Goal: Complete application form

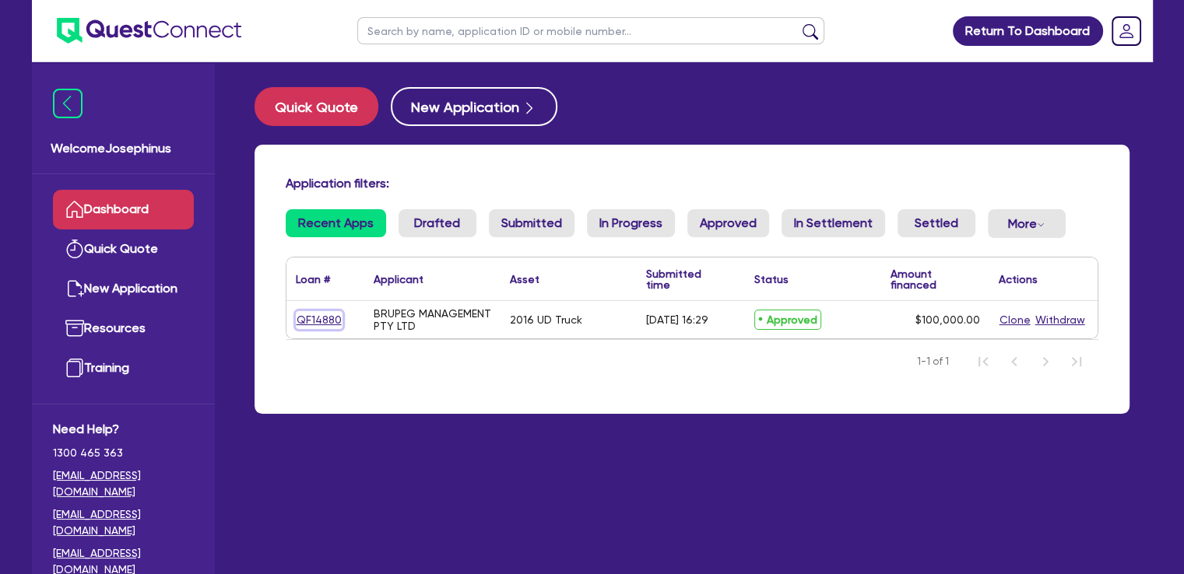
click at [318, 319] on link "QF14880" at bounding box center [319, 320] width 47 height 18
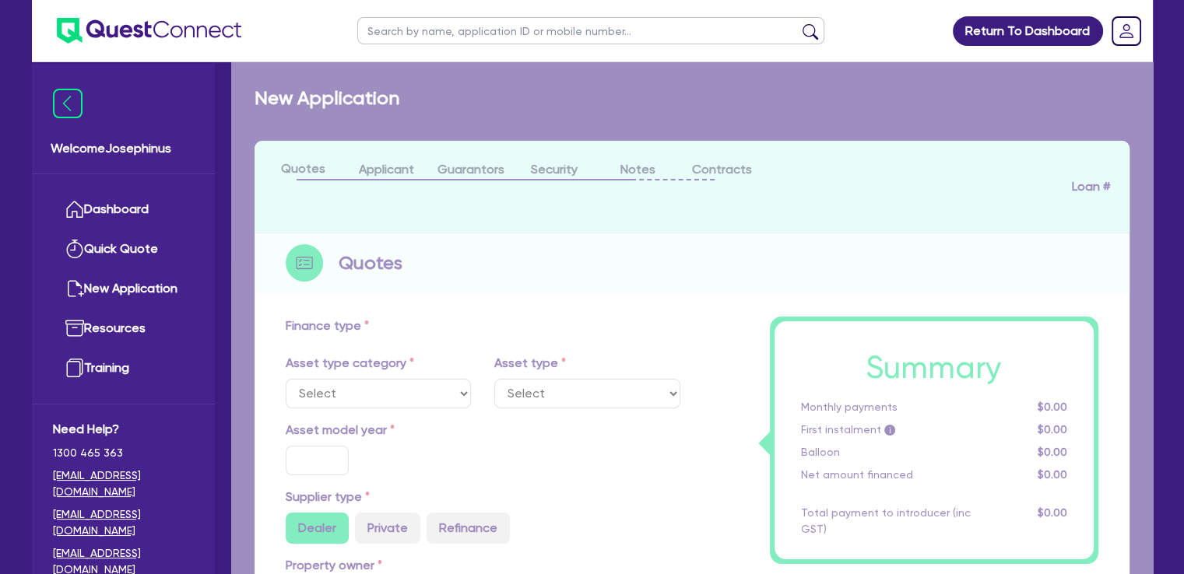
select select "PRIMARY_ASSETS"
type input "2016"
radio input "false"
radio input "true"
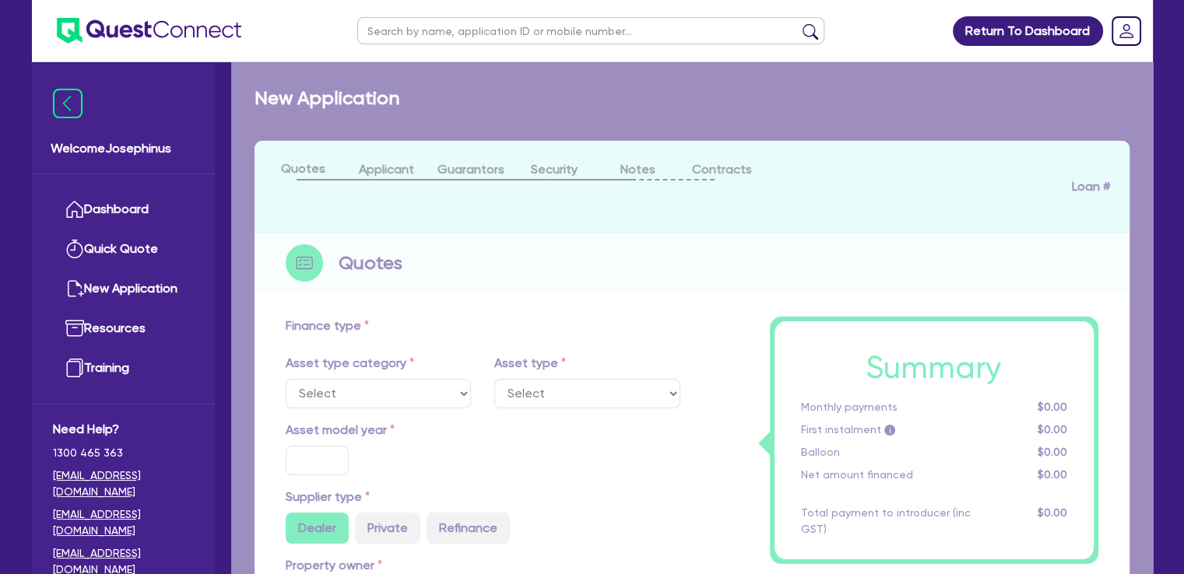
type input "150,000"
type input "50,000"
type input "8"
type input "8,000"
type input "17.95"
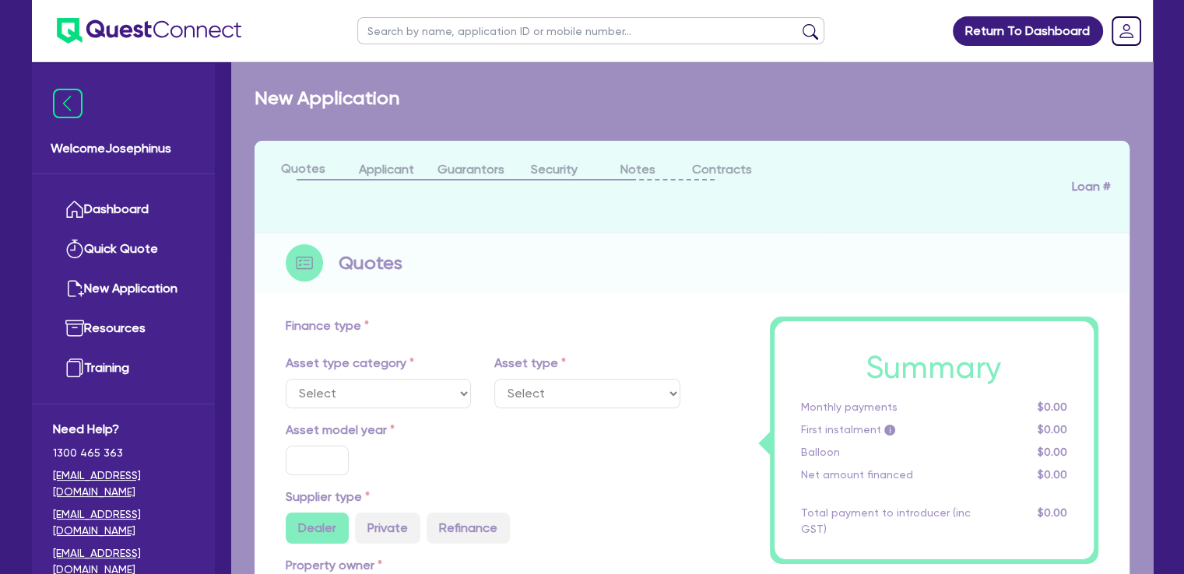
type input "1,200"
select select "HEAVY_TRUCKS"
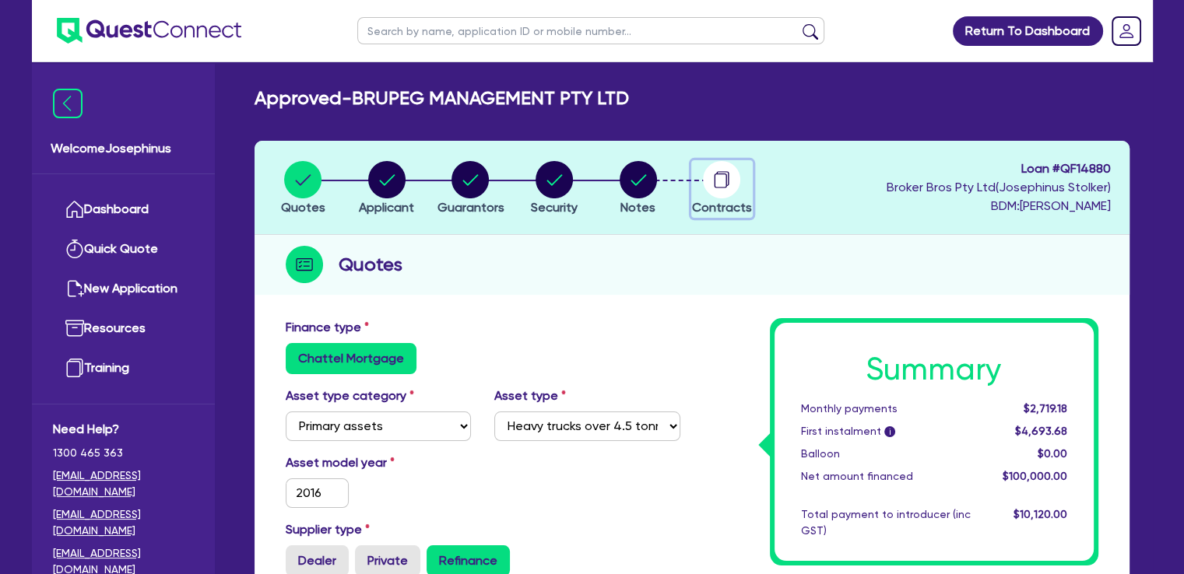
click at [725, 175] on circle "button" at bounding box center [721, 179] width 37 height 37
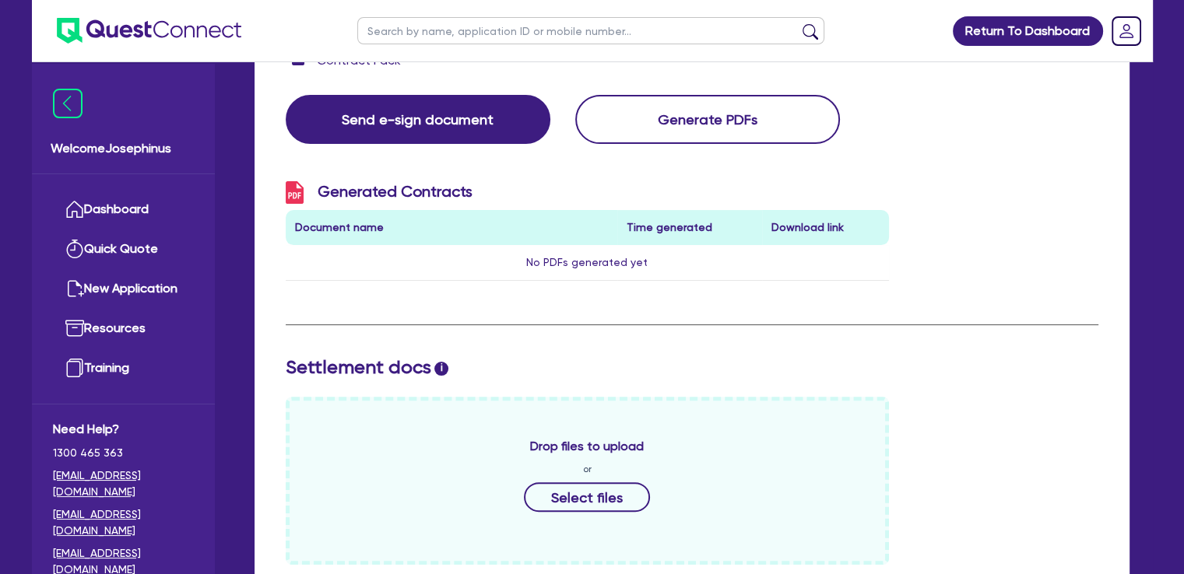
scroll to position [207, 0]
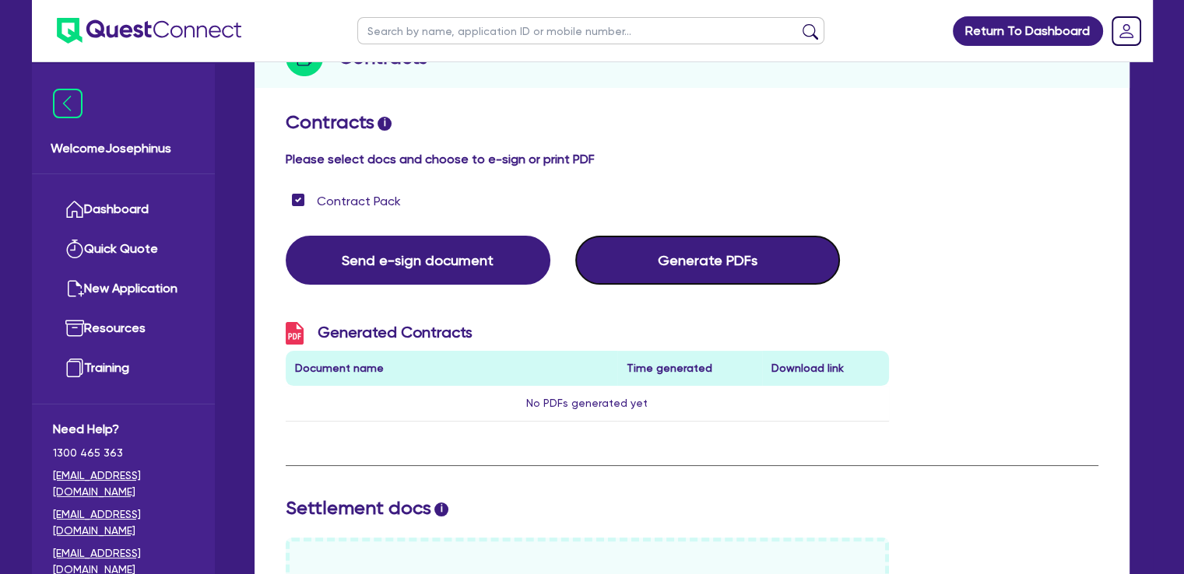
click at [662, 258] on button "Generate PDFs" at bounding box center [707, 260] width 265 height 49
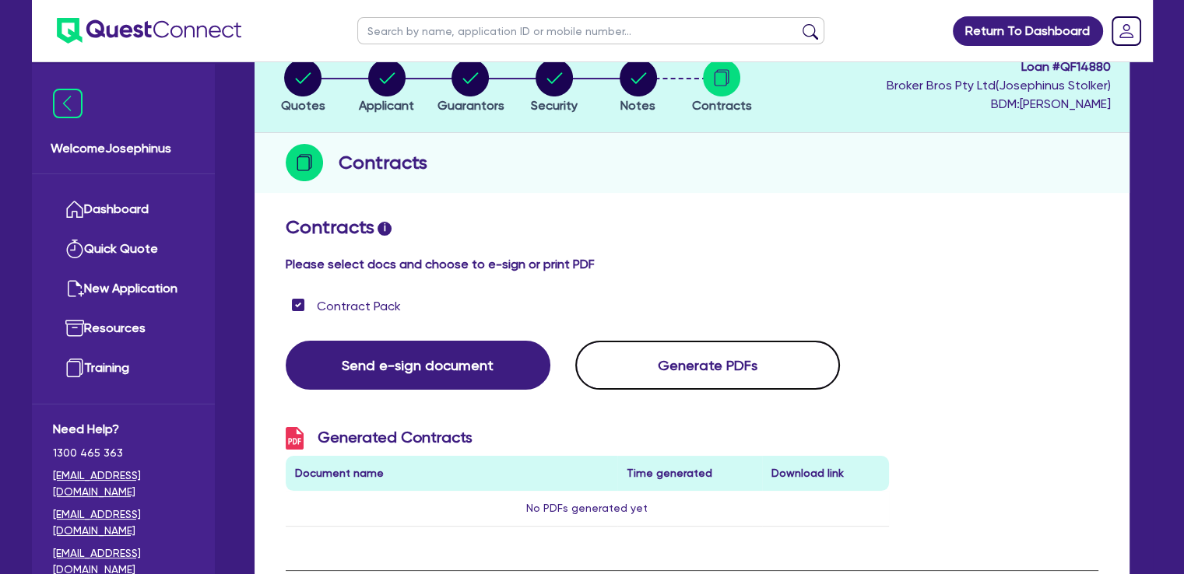
scroll to position [0, 0]
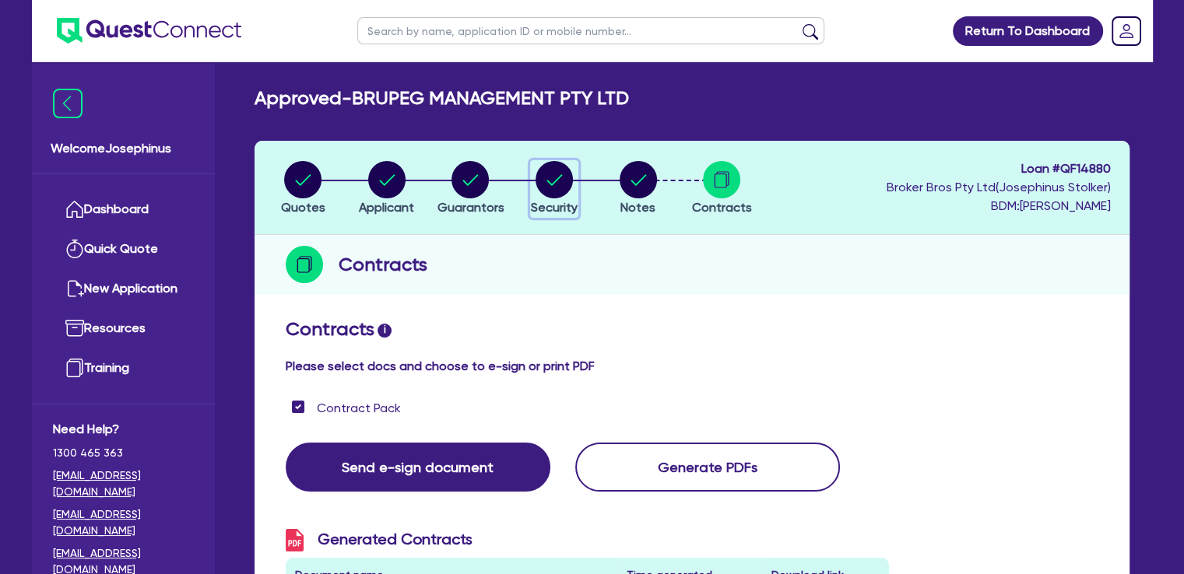
click at [557, 178] on icon "button" at bounding box center [555, 179] width 16 height 11
select select "PRIMARY_ASSETS"
select select "HEAVY_TRUCKS"
